Goal: Share content: Share content

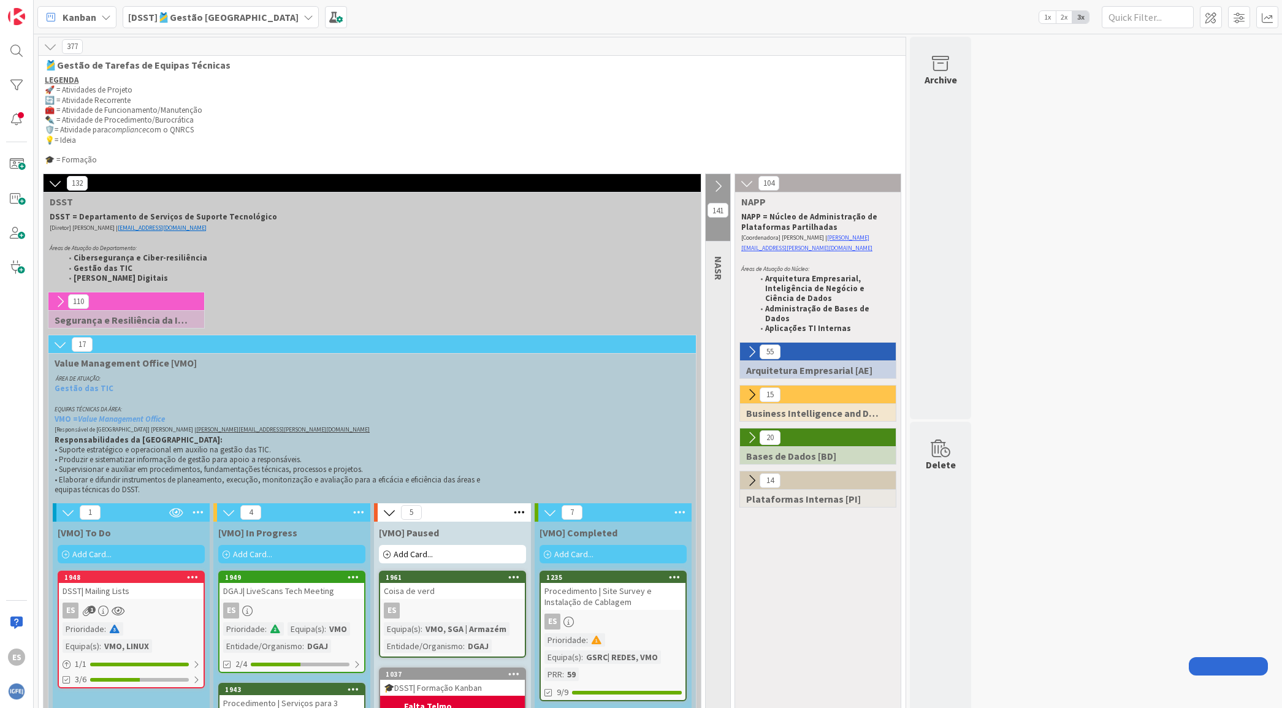
click at [144, 608] on div "ES 1" at bounding box center [131, 611] width 145 height 16
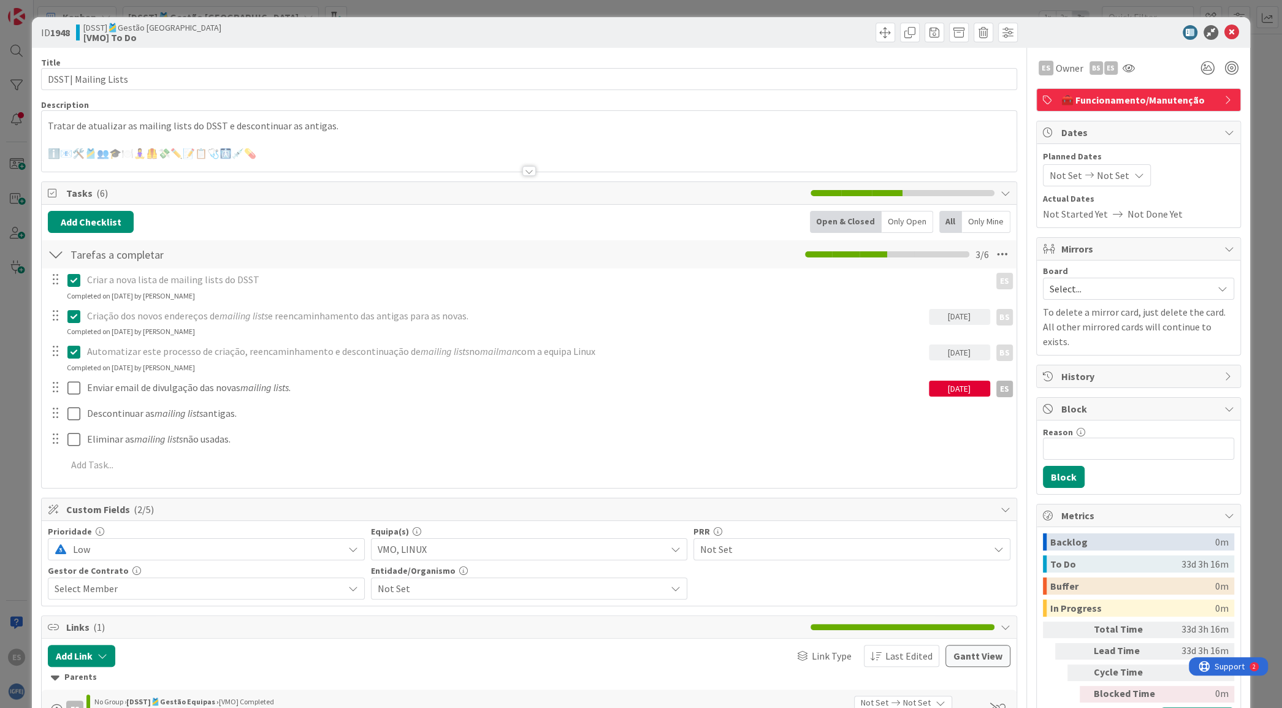
click at [363, 142] on div at bounding box center [529, 155] width 974 height 31
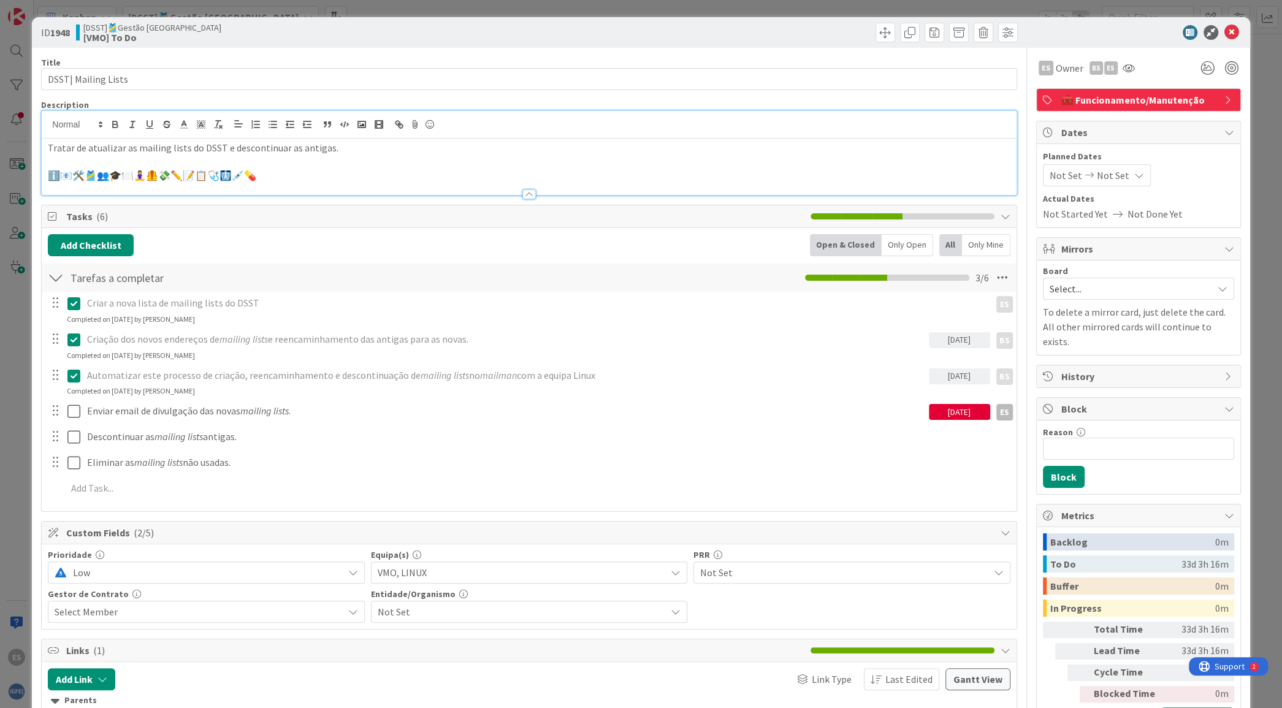
click at [373, 174] on p "ℹ️📧🛠️🎽👥🎓🍽️🧘‍♀️🦺💸✏️📝📋🩺🩻💉💊" at bounding box center [529, 176] width 962 height 14
click at [435, 128] on icon at bounding box center [430, 124] width 15 height 17
click at [430, 120] on icon at bounding box center [430, 124] width 15 height 17
click at [431, 130] on icon at bounding box center [430, 124] width 15 height 17
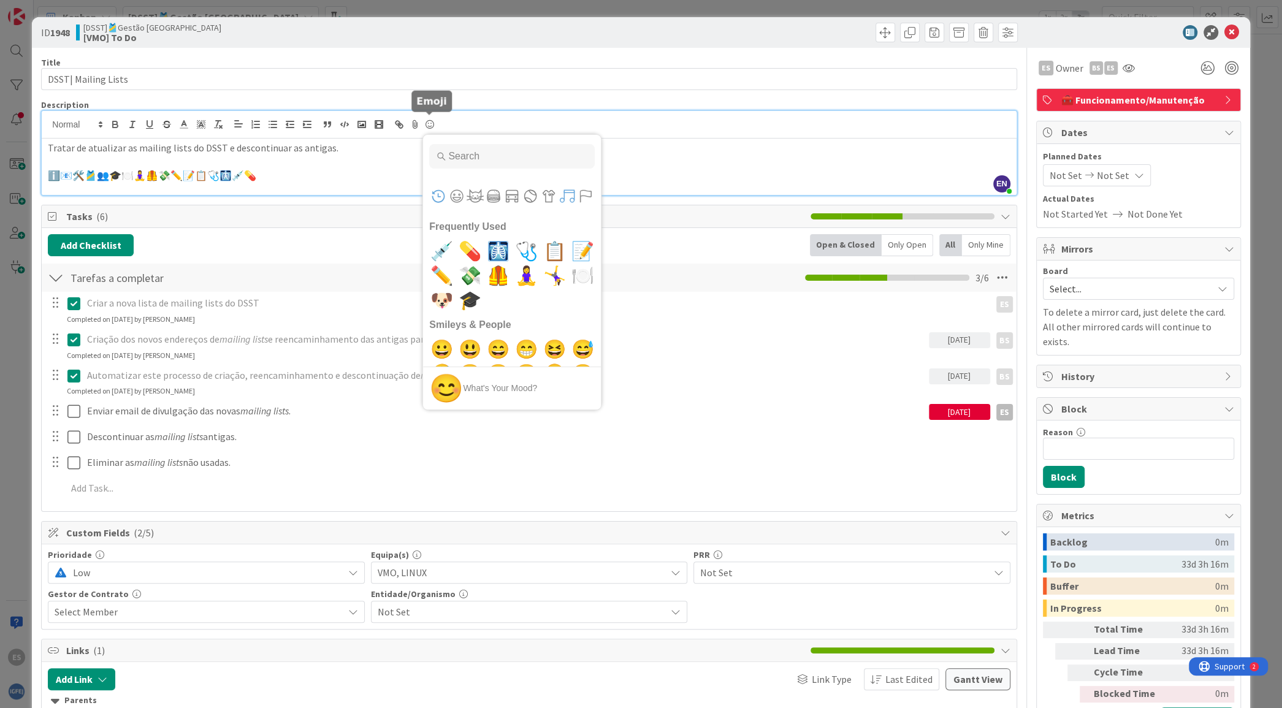
click at [568, 197] on button "Symbols" at bounding box center [567, 196] width 18 height 18
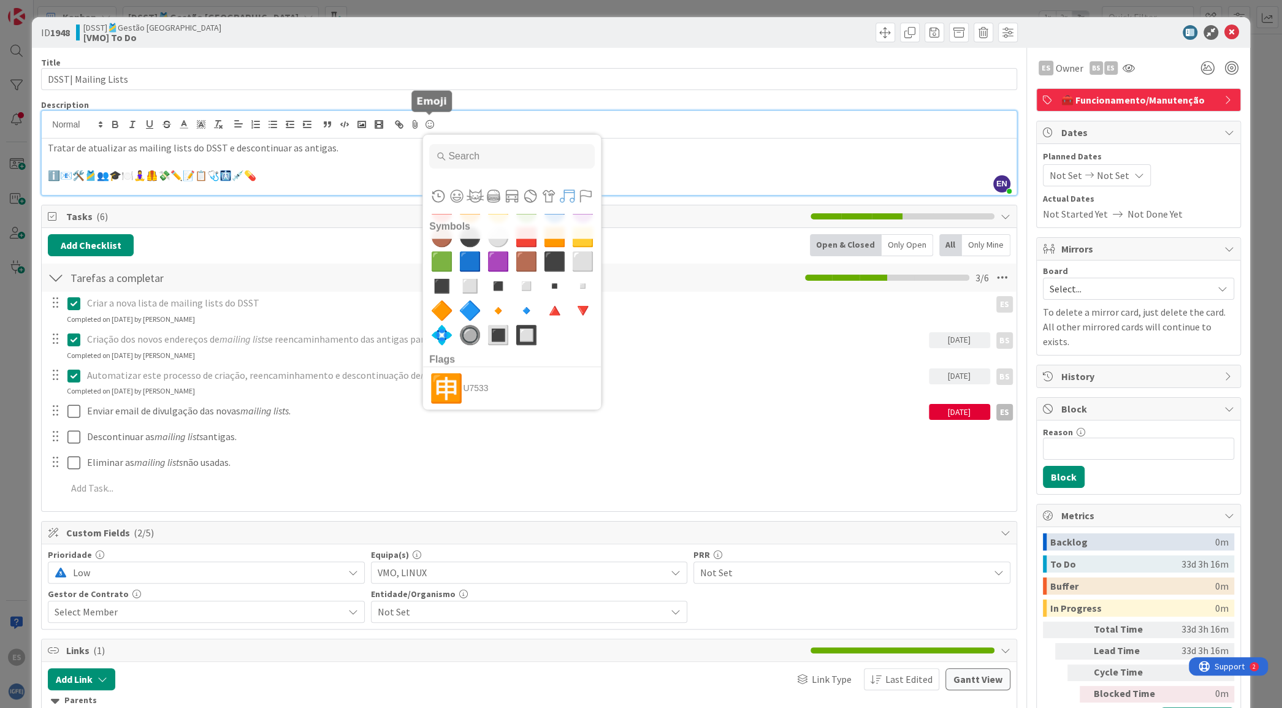
scroll to position [6885, 0]
click at [568, 285] on span "▫️" at bounding box center [582, 284] width 29 height 25
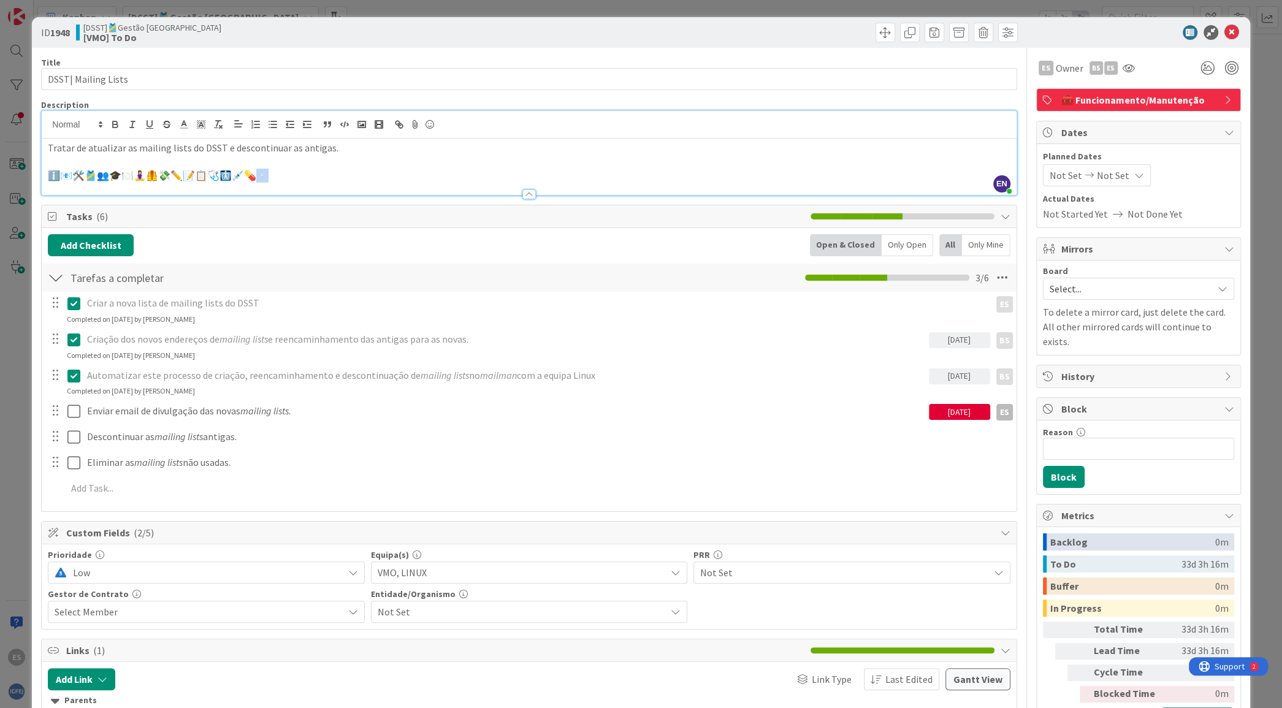
drag, startPoint x: 296, startPoint y: 169, endPoint x: 279, endPoint y: 174, distance: 17.1
click at [279, 174] on p "ℹ️📧🛠️🎽👥🎓🍽️🧘‍♀️🦺💸✏️📝📋🩺🩻💉💊▫️" at bounding box center [529, 176] width 962 height 14
copy p "ℹ️📧🛠️🎽👥🎓🍽️🧘‍♀️🦺💸✏️📝📋🩺🩻💉💊▫️"
click at [353, 157] on p at bounding box center [529, 162] width 962 height 14
click at [362, 169] on p "ℹ️📧🛠️🎽👥🎓🍽️🧘‍♀️🦺💸✏️📝📋🩺🩻💉💊▫️" at bounding box center [529, 176] width 962 height 14
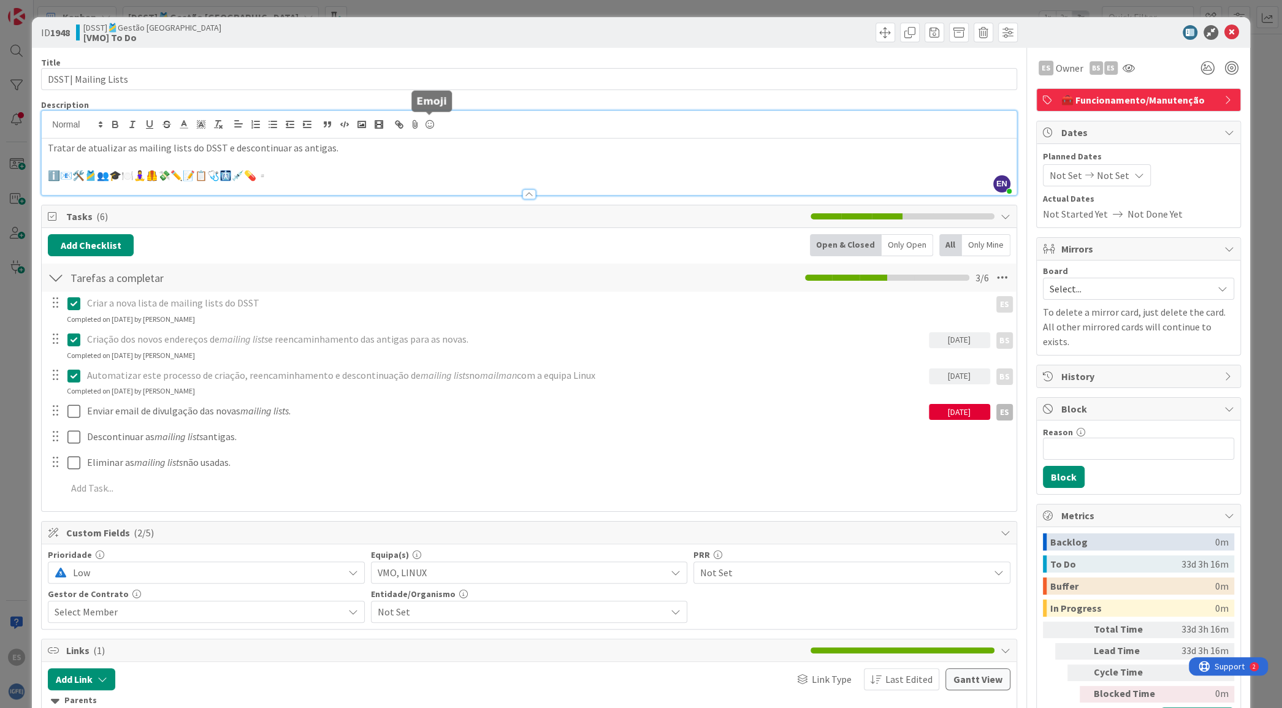
click at [434, 123] on icon at bounding box center [430, 124] width 15 height 17
click at [430, 125] on icon at bounding box center [430, 124] width 15 height 17
click at [426, 124] on icon at bounding box center [430, 124] width 15 height 17
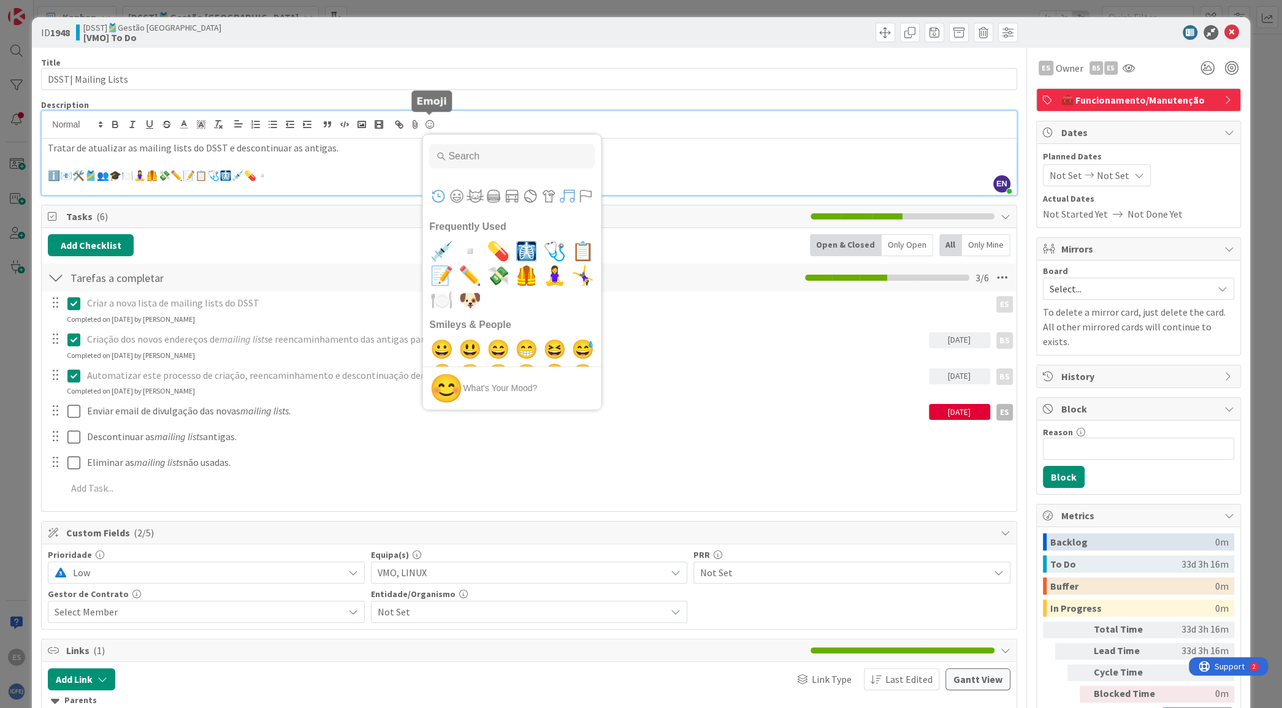
click at [568, 195] on button "Symbols" at bounding box center [567, 196] width 18 height 18
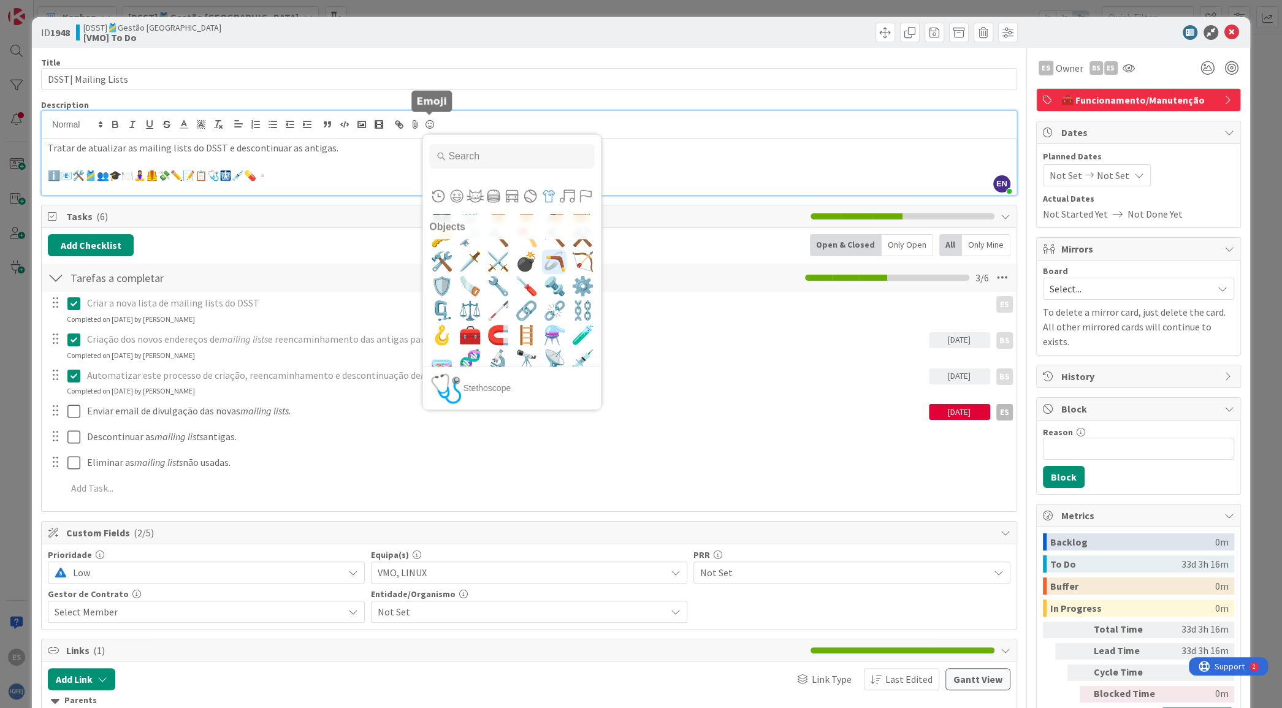
scroll to position [5715, 0]
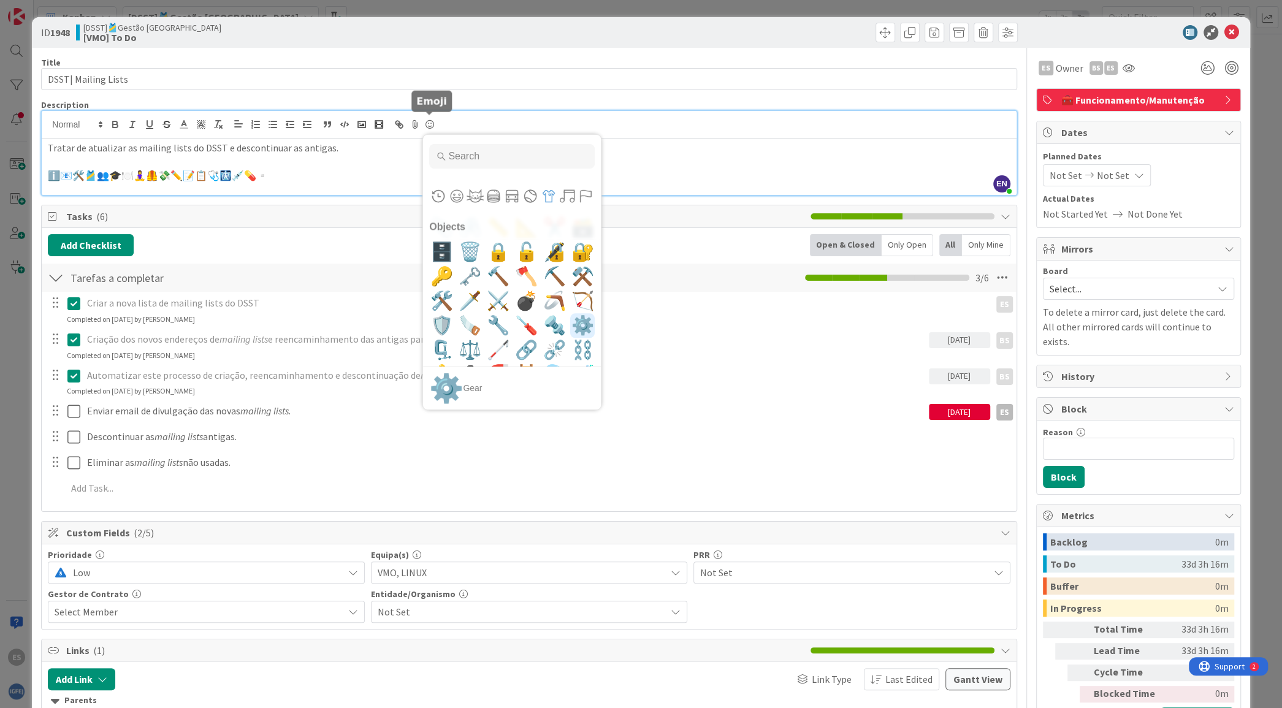
click at [568, 326] on span "⚙️" at bounding box center [582, 325] width 29 height 25
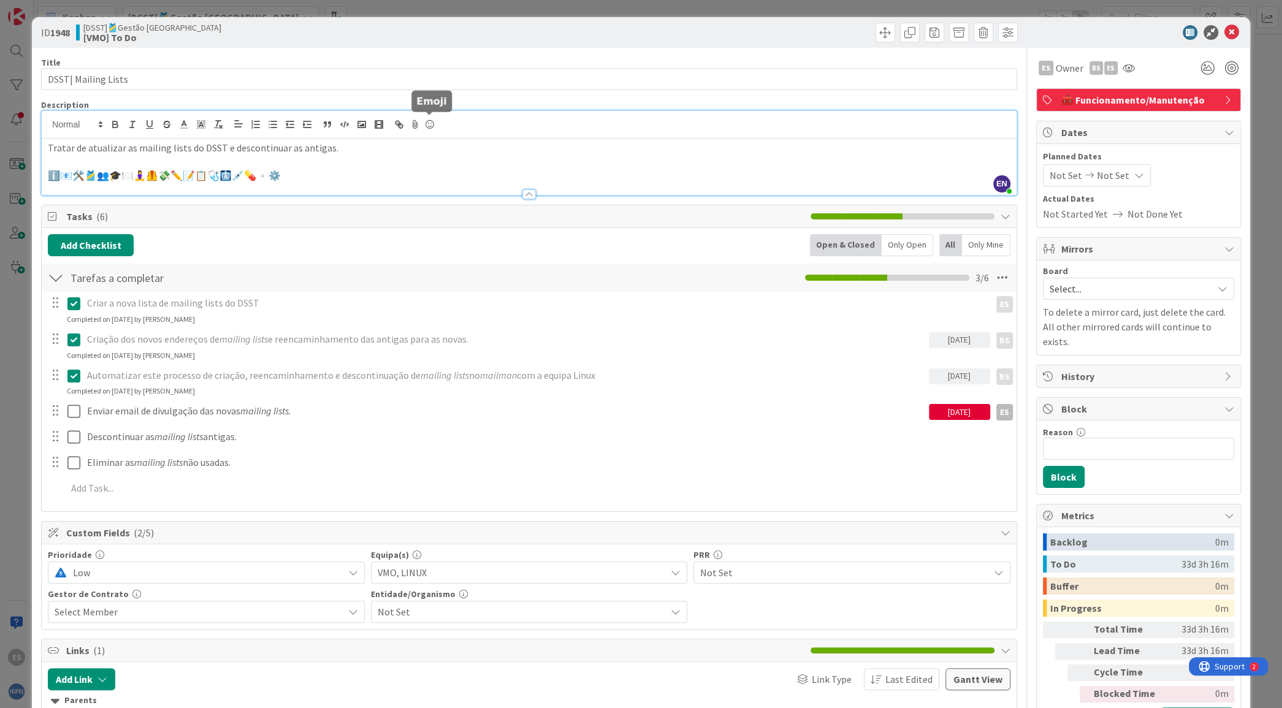
click at [428, 124] on icon at bounding box center [430, 124] width 15 height 17
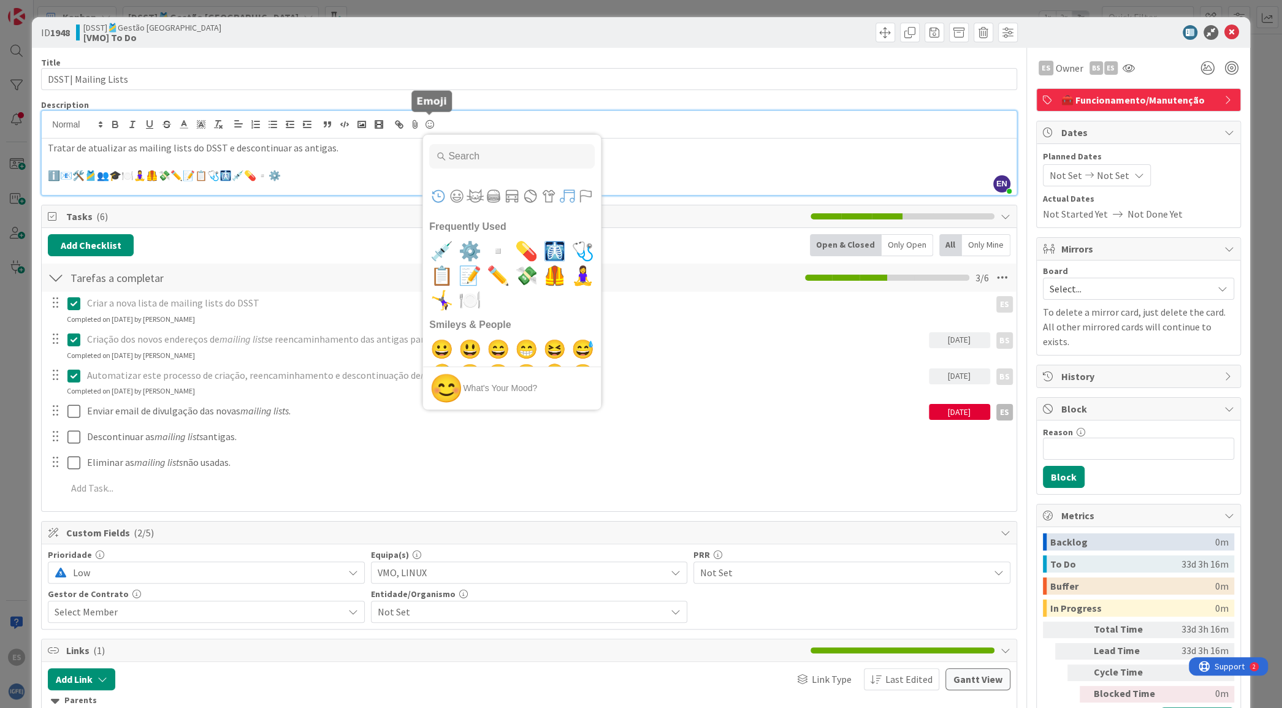
click at [569, 192] on button "Symbols" at bounding box center [567, 196] width 18 height 18
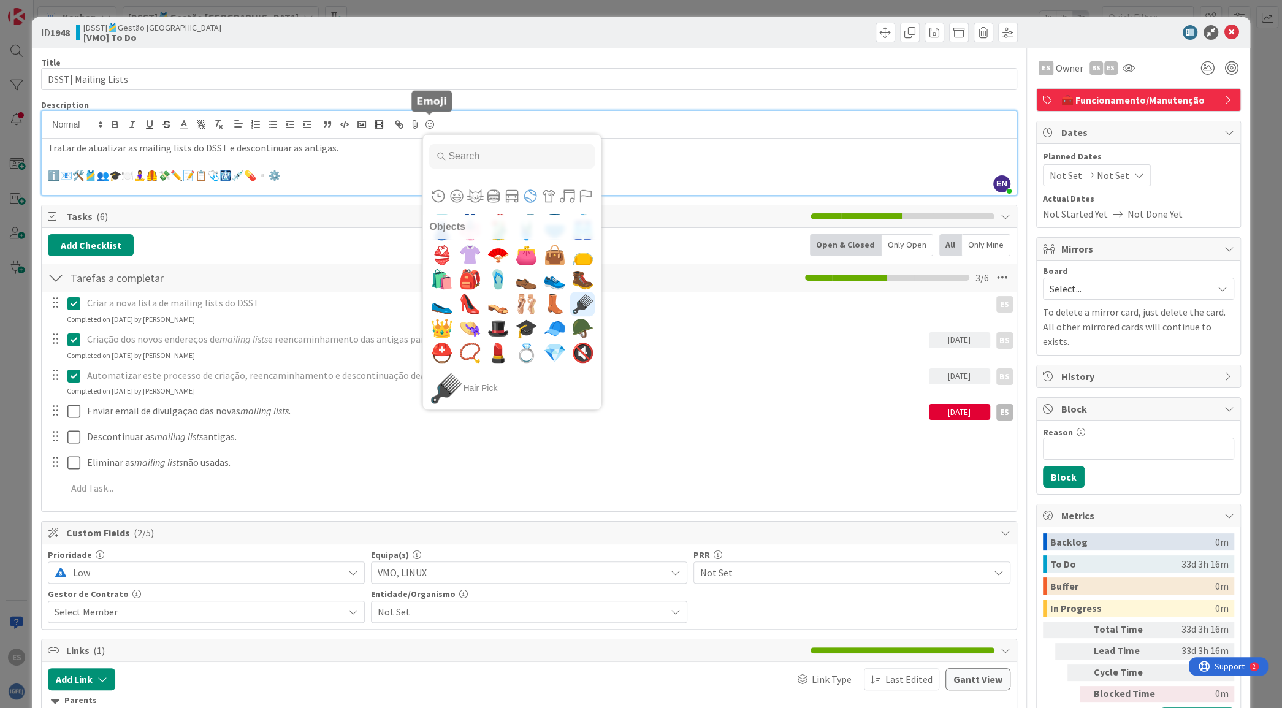
scroll to position [4956, 0]
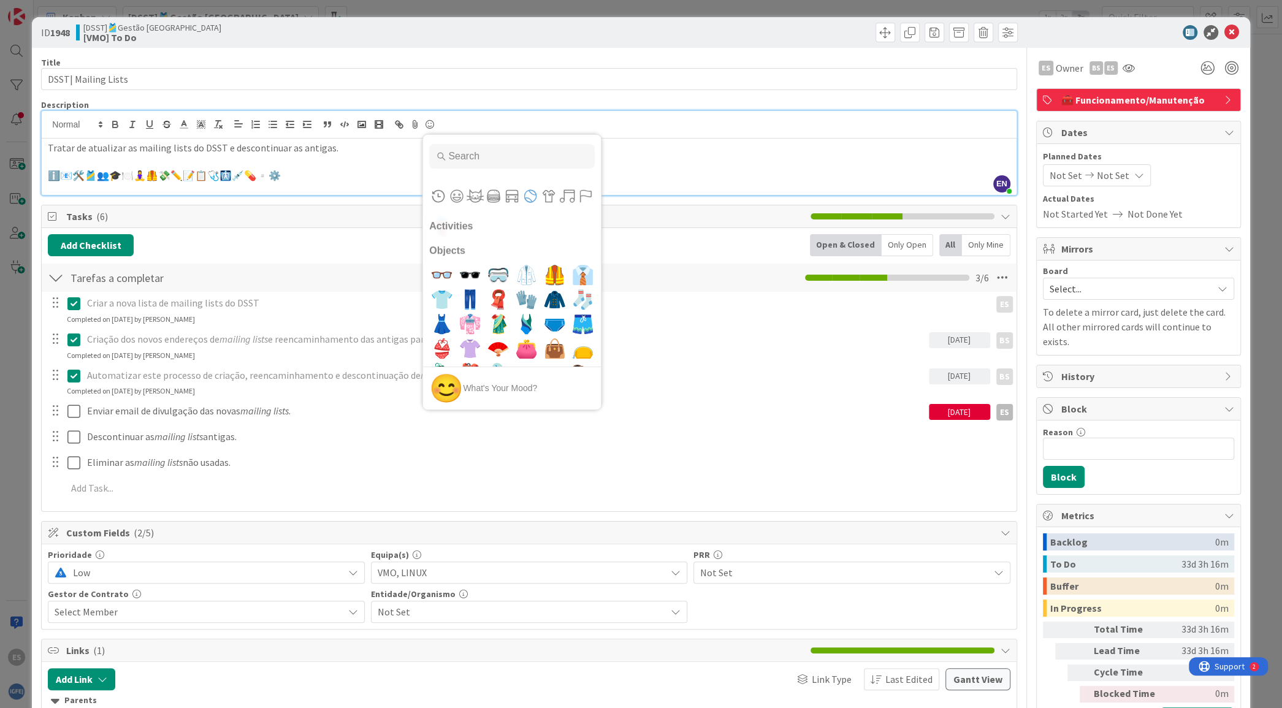
click at [314, 163] on p at bounding box center [529, 162] width 962 height 14
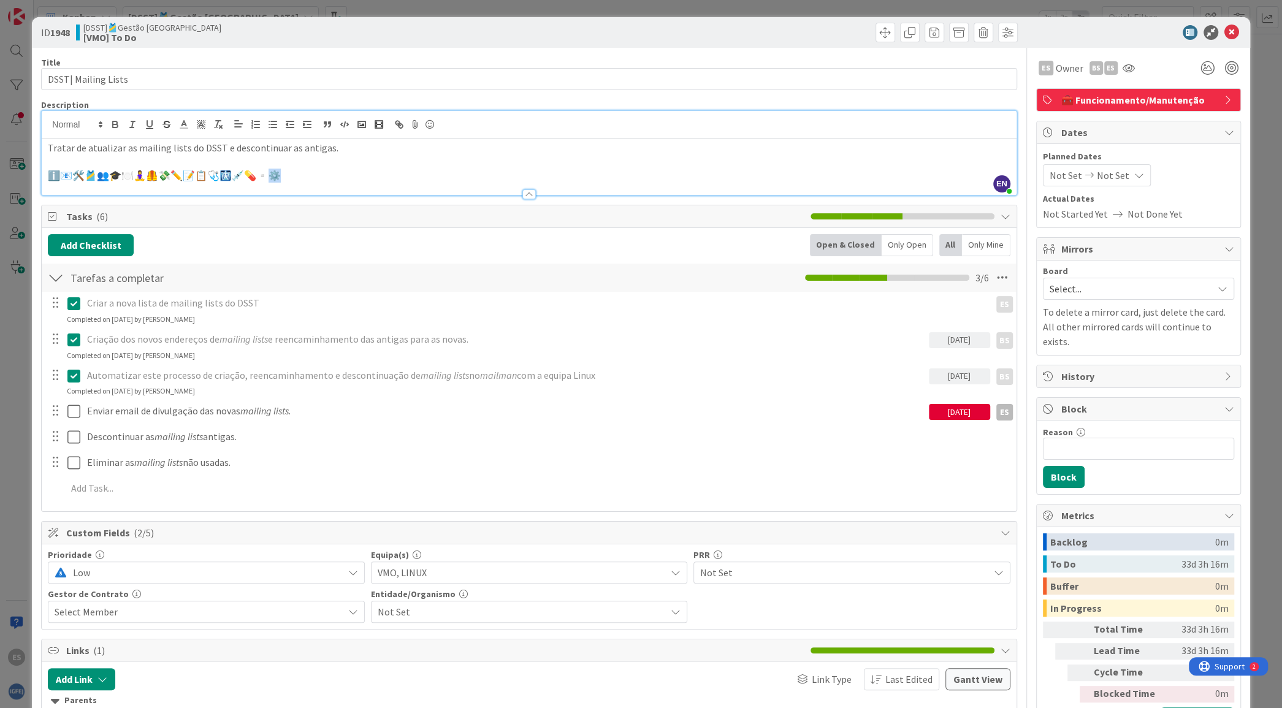
drag, startPoint x: 318, startPoint y: 177, endPoint x: 288, endPoint y: 178, distance: 30.1
click at [288, 178] on p "ℹ️📧🛠️🎽👥🎓🍽️🧘‍♀️🦺💸✏️📝📋🩺🩻💉💊▫️⚙️" at bounding box center [529, 176] width 962 height 14
copy p "ℹ️📧🛠️🎽👥🎓🍽️🧘‍♀️🦺💸✏️📝📋🩺🩻💉💊▫️⚙️"
